Goal: Task Accomplishment & Management: Use online tool/utility

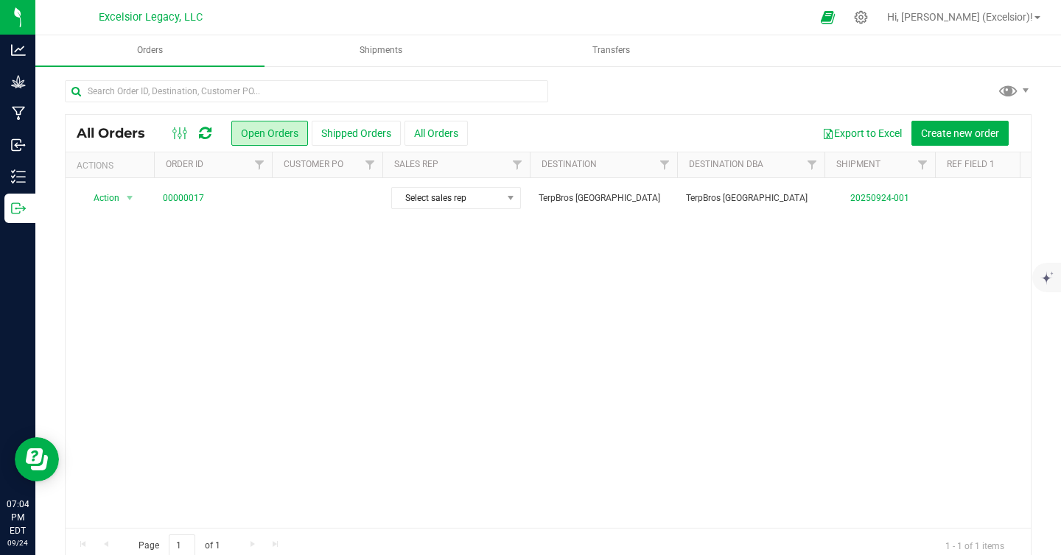
click at [598, 99] on div at bounding box center [548, 97] width 966 height 34
click at [868, 19] on icon at bounding box center [860, 17] width 15 height 15
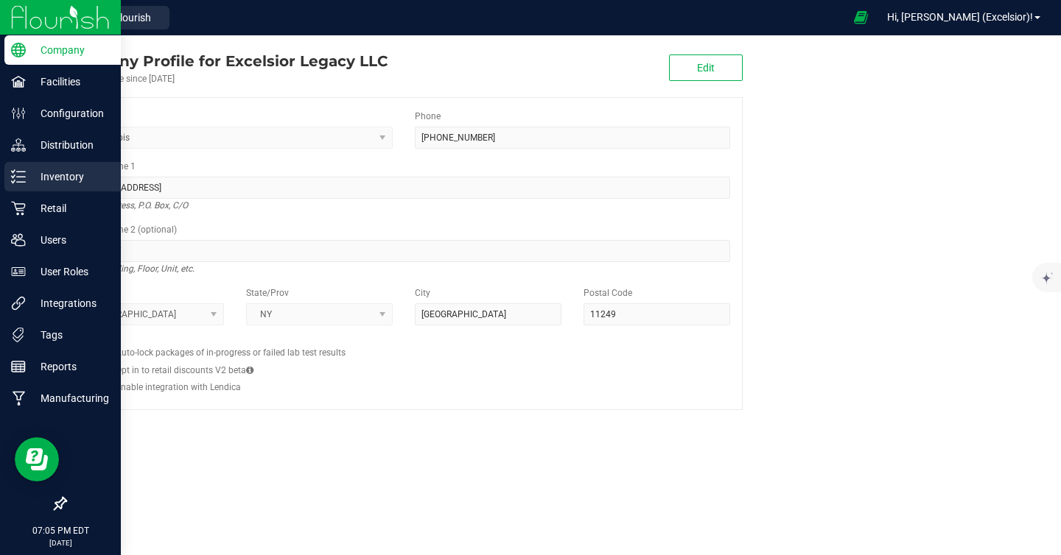
click at [33, 178] on p "Inventory" at bounding box center [70, 177] width 88 height 18
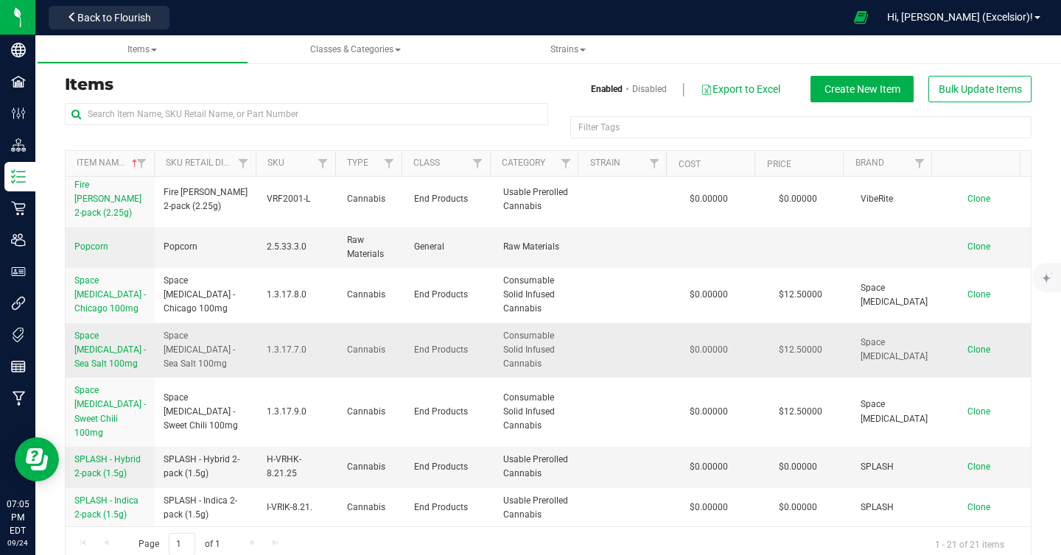
scroll to position [194, 0]
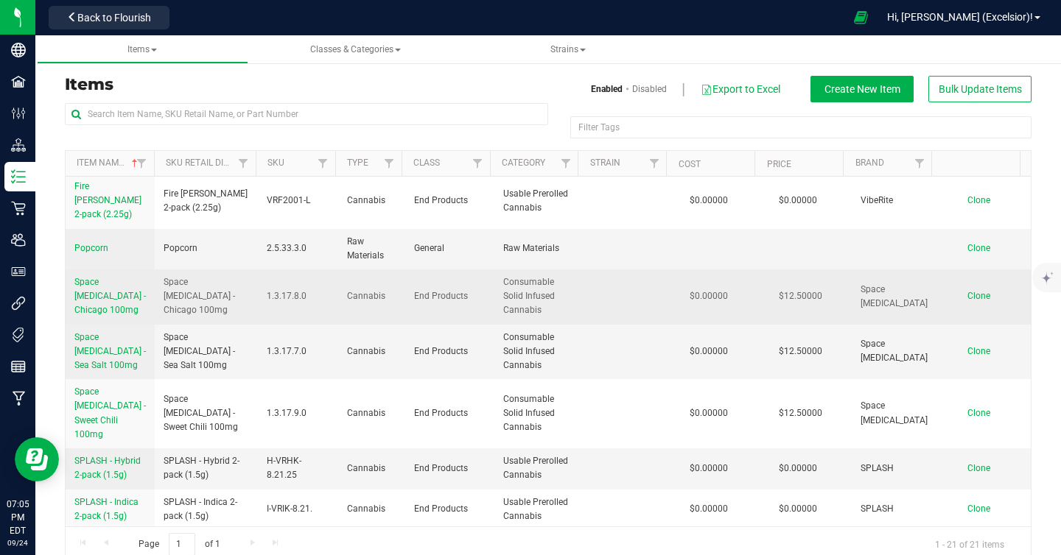
click at [113, 275] on link "Space [MEDICAL_DATA] - Chicago 100mg" at bounding box center [109, 296] width 71 height 43
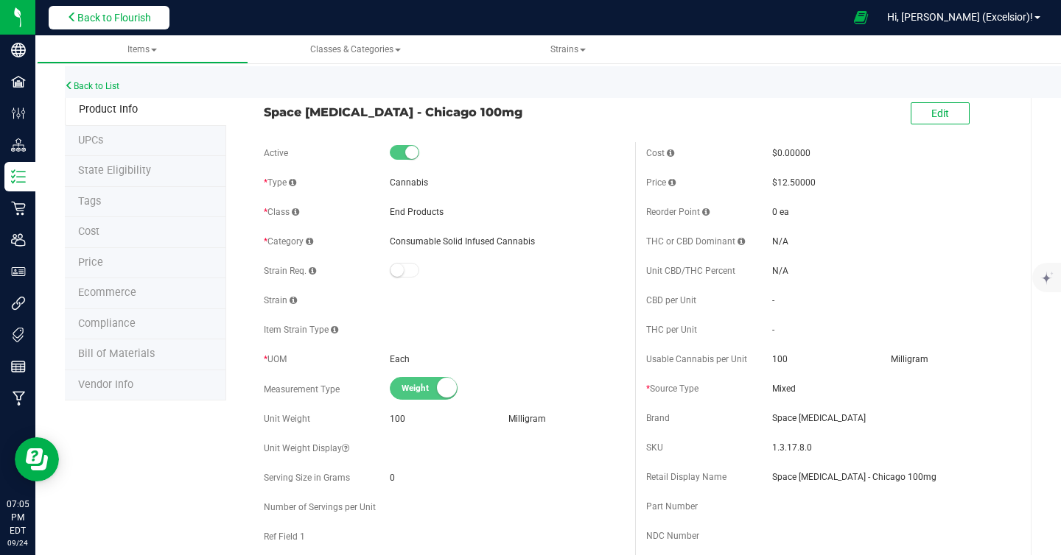
click at [93, 19] on span "Back to Flourish" at bounding box center [114, 18] width 74 height 12
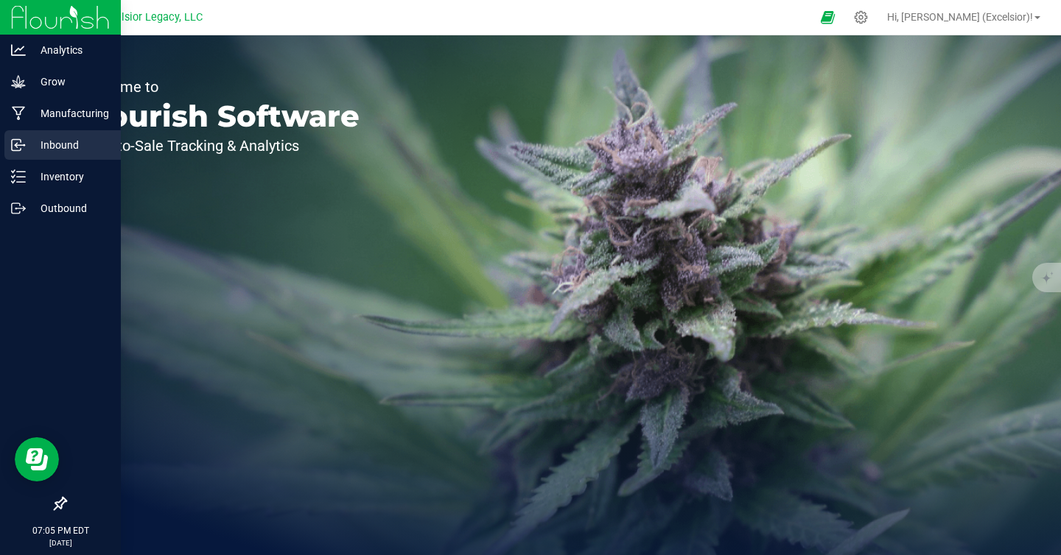
click at [41, 153] on p "Inbound" at bounding box center [70, 145] width 88 height 18
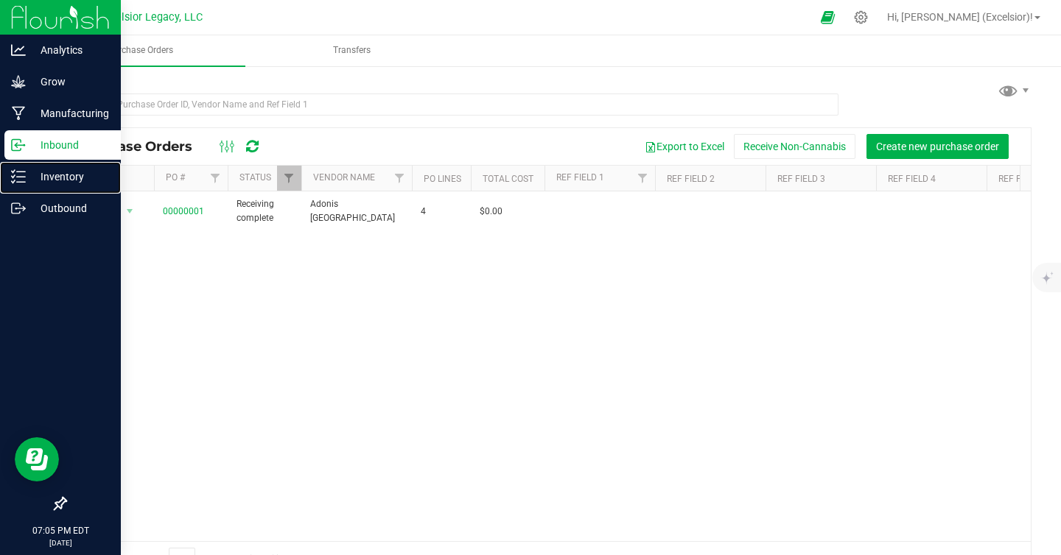
click at [41, 175] on p "Inventory" at bounding box center [70, 177] width 88 height 18
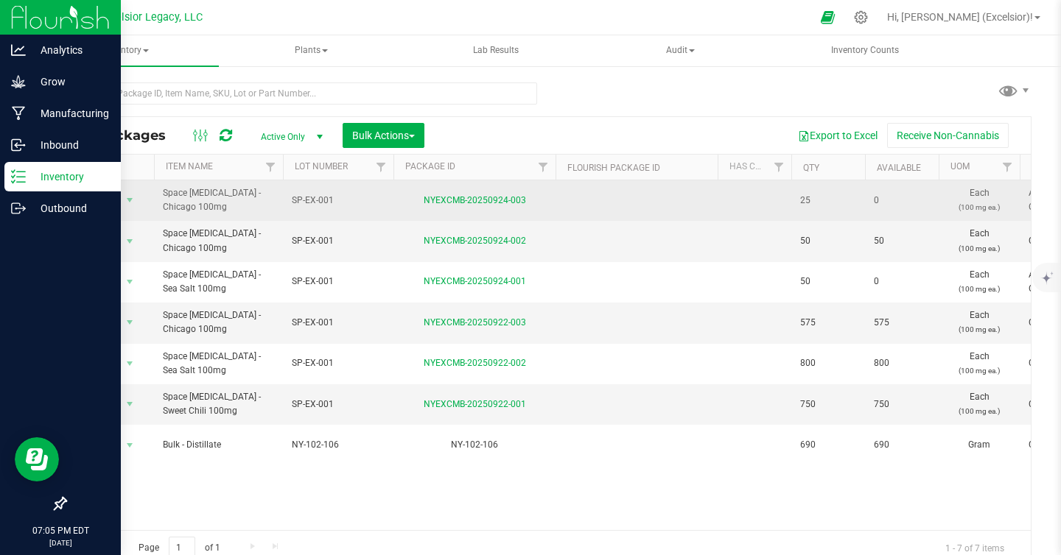
click at [300, 194] on span "SP-EX-001" at bounding box center [338, 201] width 93 height 14
type input "SP-EX-002"
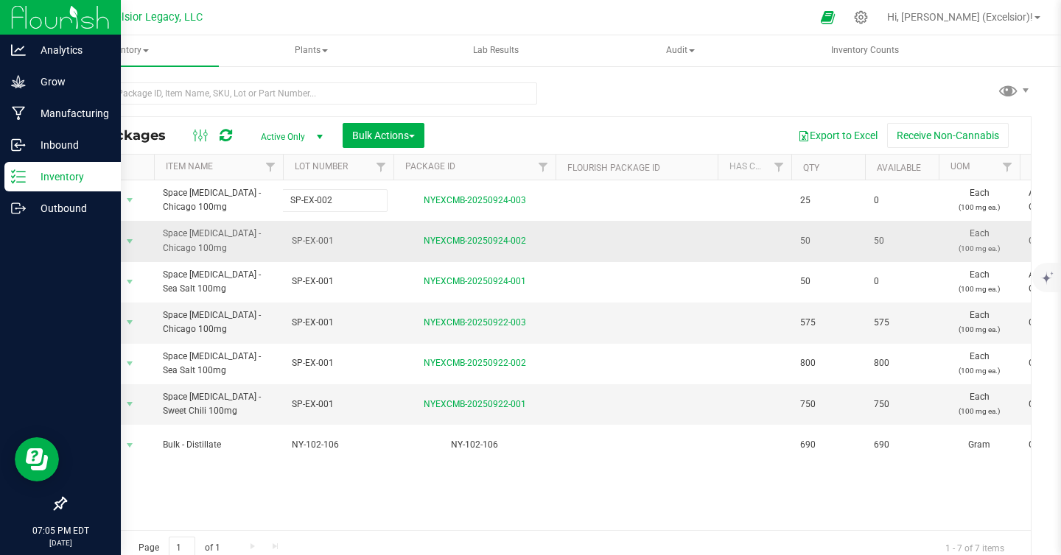
click at [339, 242] on div "All Packages Active Only Active Only Lab Samples Locked All Bulk Actions Add to…" at bounding box center [548, 341] width 966 height 450
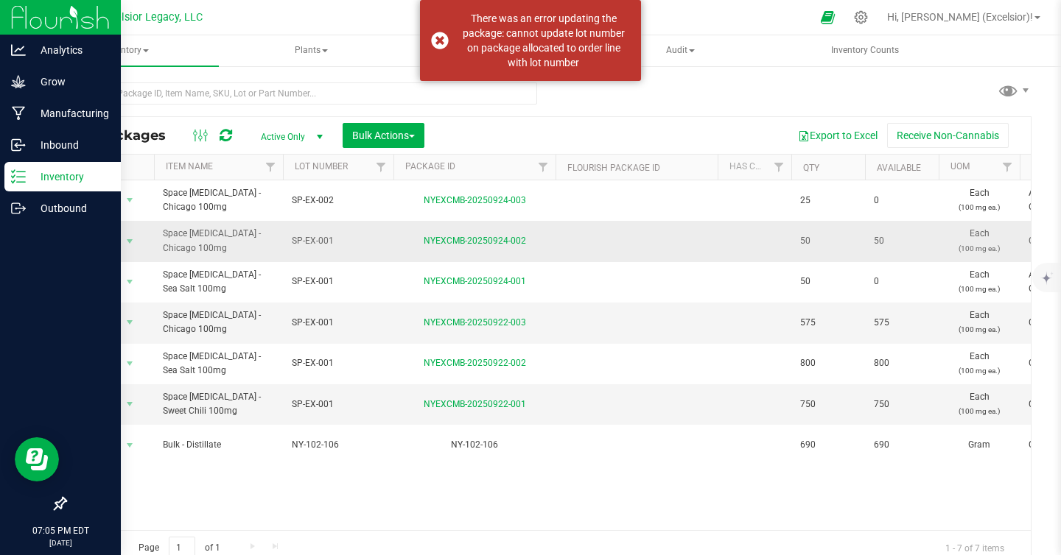
click at [335, 242] on span "SP-EX-001" at bounding box center [338, 241] width 93 height 14
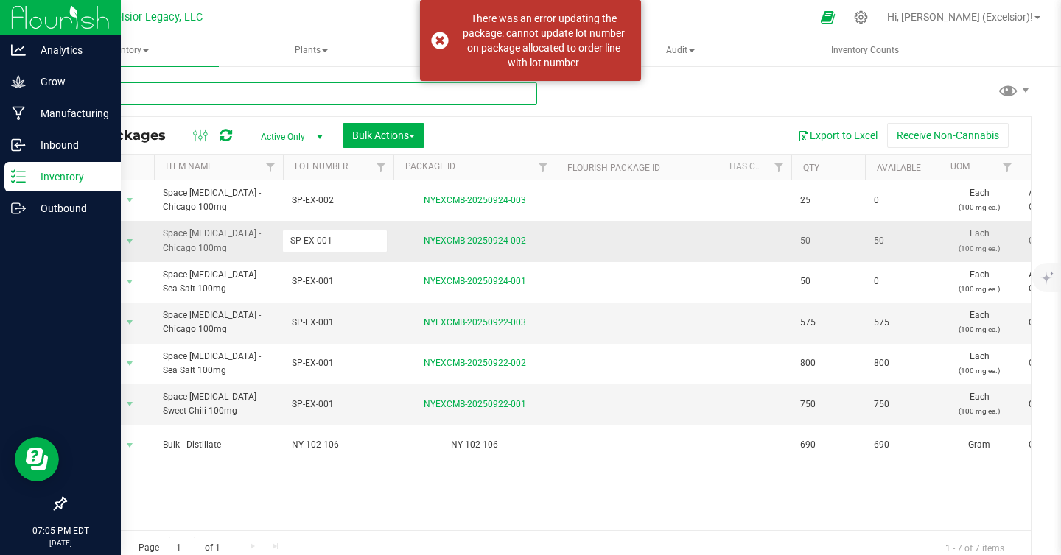
click at [352, 90] on input "text" at bounding box center [301, 94] width 472 height 22
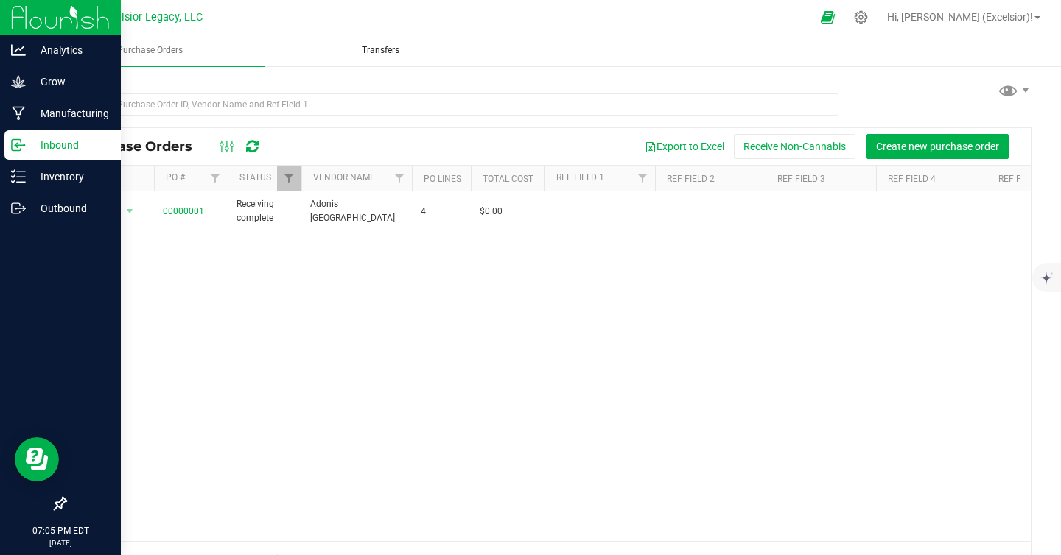
click at [396, 60] on uib-tab-heading "Transfers" at bounding box center [381, 50] width 228 height 29
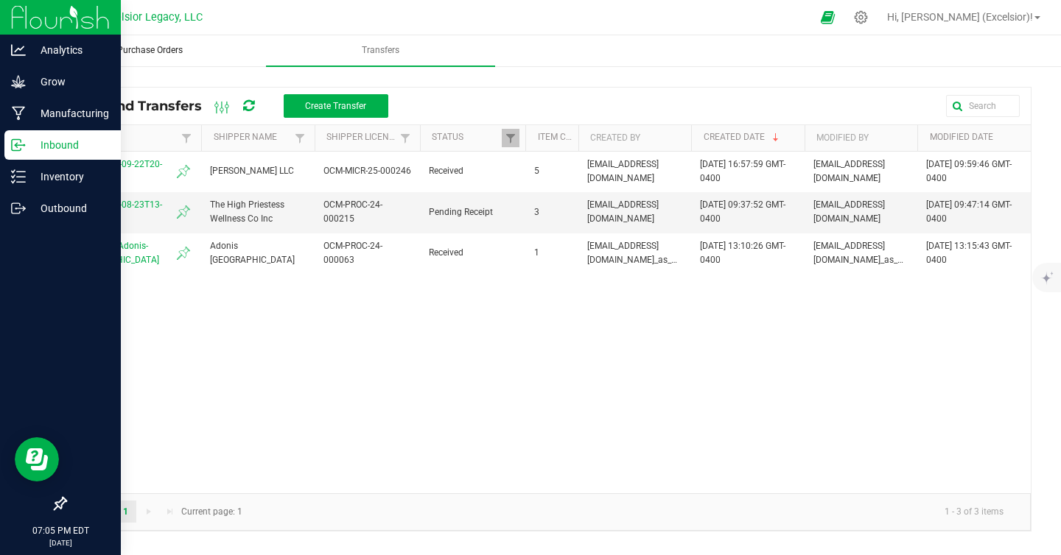
click at [166, 49] on span "Purchase Orders" at bounding box center [149, 50] width 105 height 13
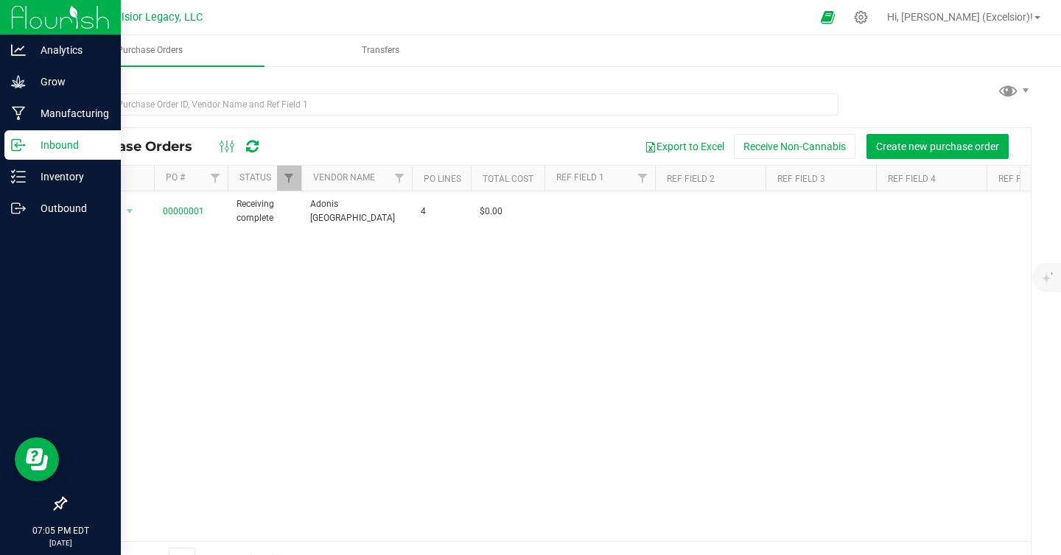
click at [28, 158] on div "Inbound" at bounding box center [62, 144] width 116 height 29
click at [28, 179] on p "Inventory" at bounding box center [70, 177] width 88 height 18
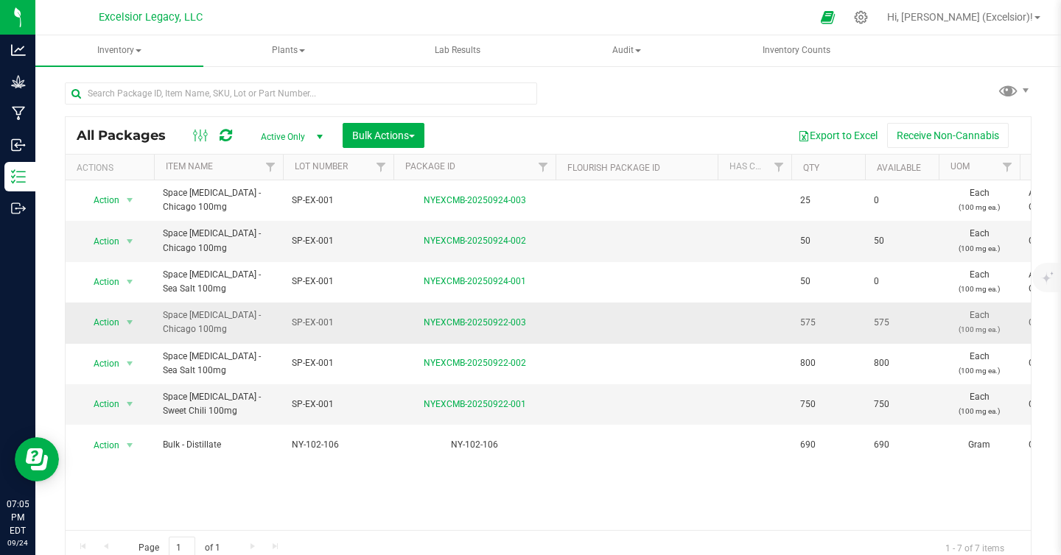
click at [324, 323] on span "SP-EX-001" at bounding box center [338, 323] width 93 height 14
type input "SP-EX-002"
click at [320, 402] on div "All Packages Active Only Active Only Lab Samples Locked All Bulk Actions Add to…" at bounding box center [548, 341] width 966 height 450
click at [328, 407] on span "SP-EX-001" at bounding box center [338, 405] width 93 height 14
type input "SP-EX-003"
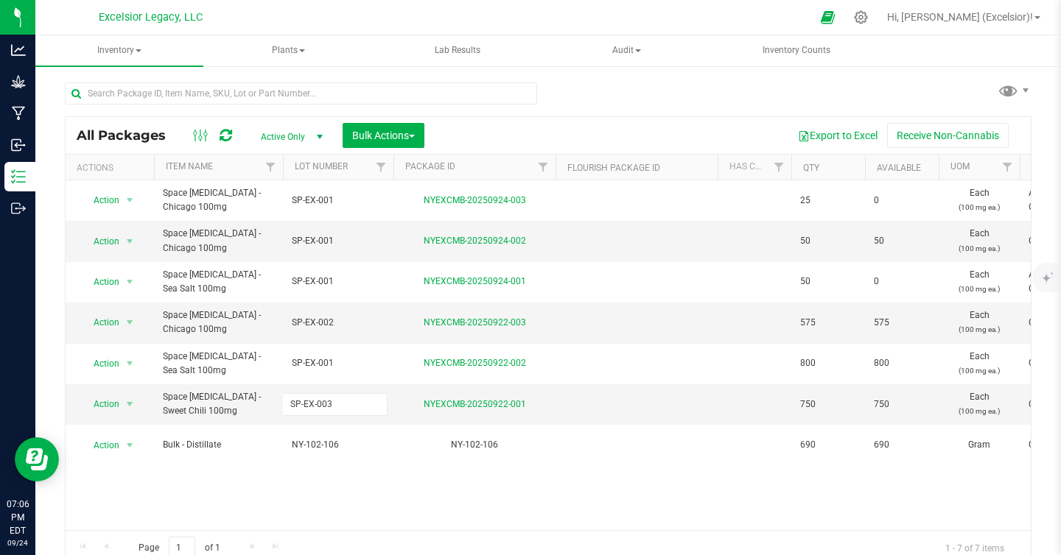
click at [455, 477] on div "All Packages Active Only Active Only Lab Samples Locked All Bulk Actions Add to…" at bounding box center [548, 341] width 966 height 450
click at [403, 494] on div "Action Action Edit attributes Global inventory Locate package Package audit log…" at bounding box center [548, 355] width 965 height 350
